Goal: Find specific page/section: Find specific page/section

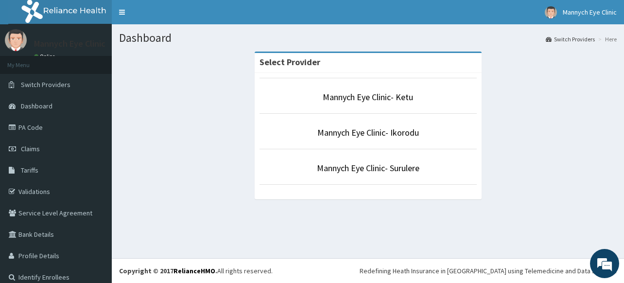
click at [366, 99] on link "Mannych Eye Clinic- Ketu" at bounding box center [368, 96] width 90 height 11
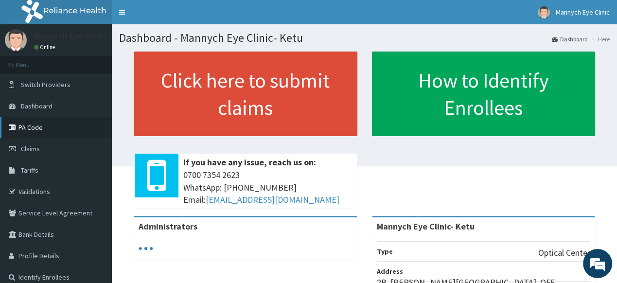
click at [41, 128] on link "PA Code" at bounding box center [56, 127] width 112 height 21
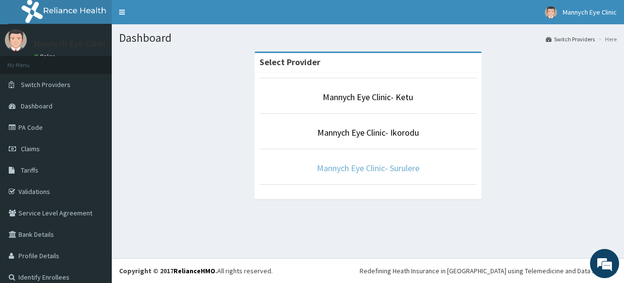
click at [352, 167] on link "Mannych Eye Clinic- Surulere" at bounding box center [368, 167] width 103 height 11
